Goal: Information Seeking & Learning: Learn about a topic

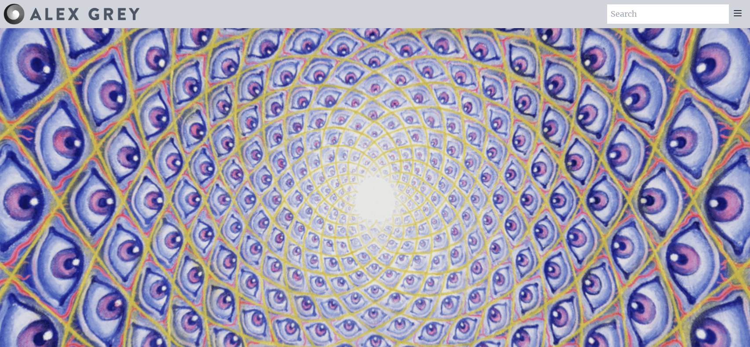
click at [736, 11] on icon at bounding box center [737, 13] width 7 height 5
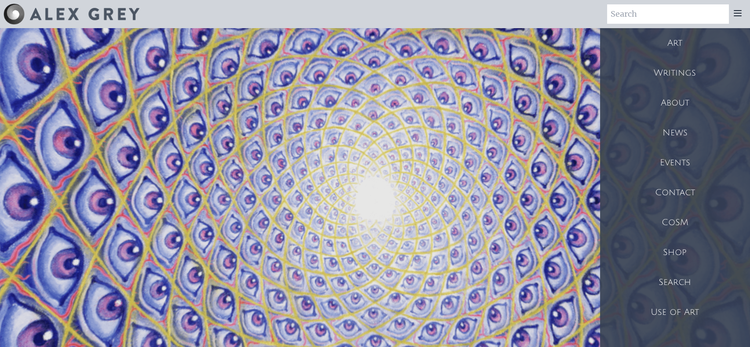
click at [679, 41] on div "Art" at bounding box center [675, 43] width 150 height 30
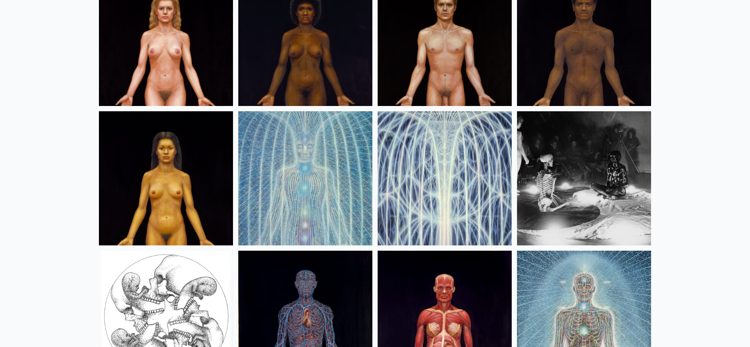
scroll to position [10575, 0]
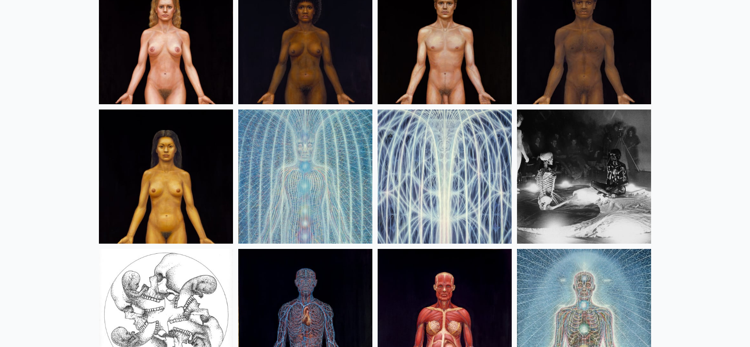
click at [320, 162] on img at bounding box center [305, 176] width 134 height 134
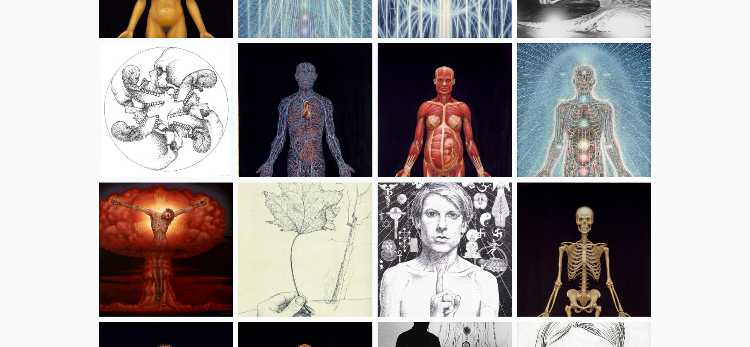
scroll to position [10794, 0]
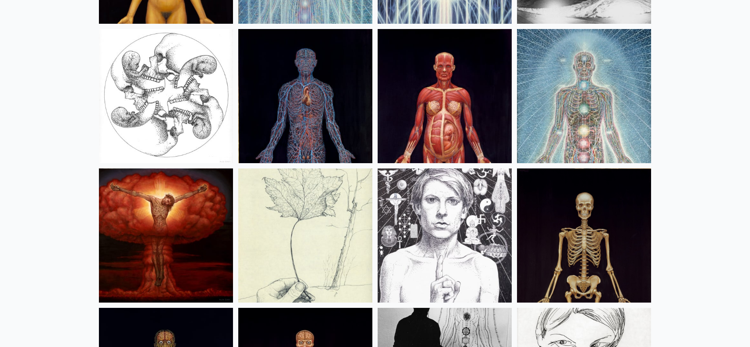
click at [583, 67] on img at bounding box center [584, 96] width 134 height 134
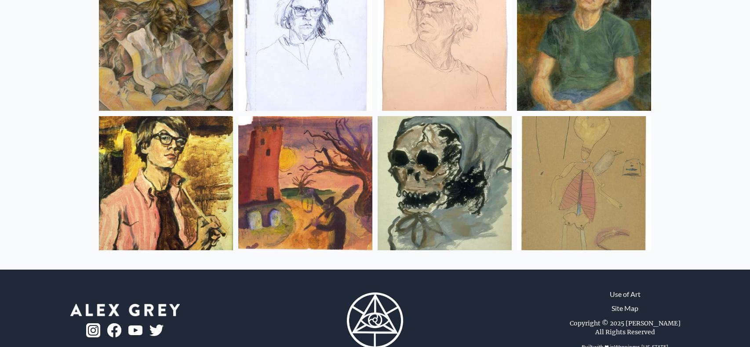
scroll to position [11707, 0]
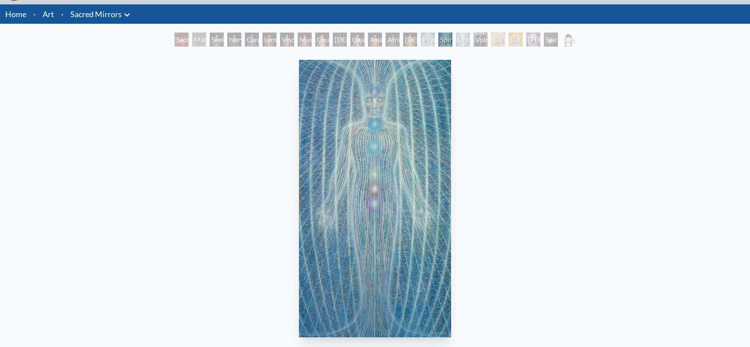
scroll to position [25, 0]
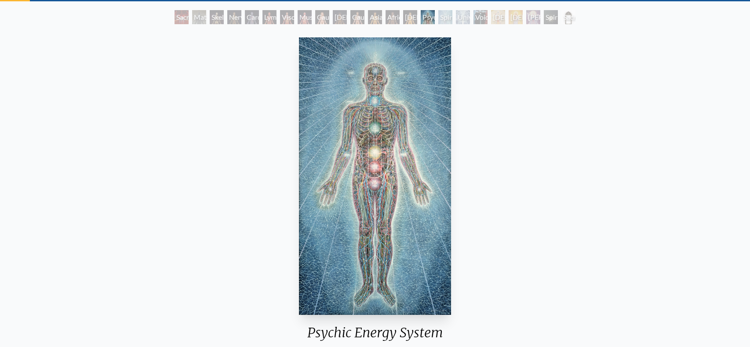
scroll to position [68, 0]
